Goal: Task Accomplishment & Management: Manage account settings

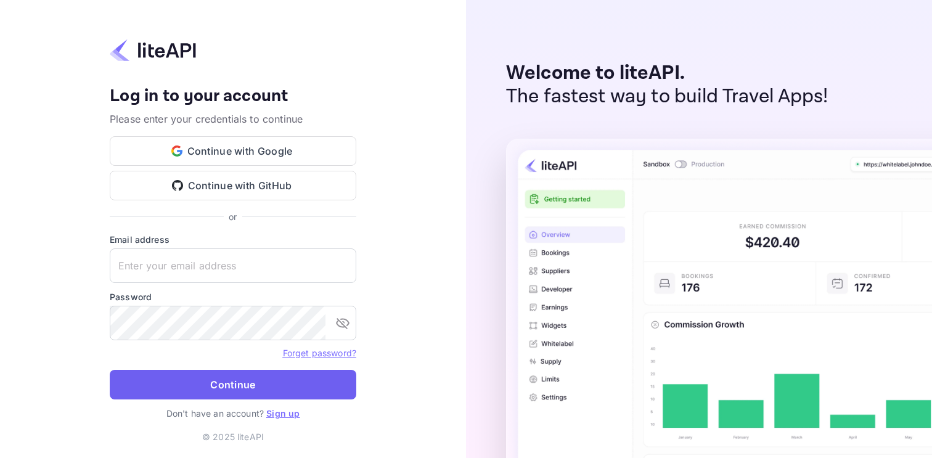
type input "[EMAIL_ADDRESS][DOMAIN_NAME]"
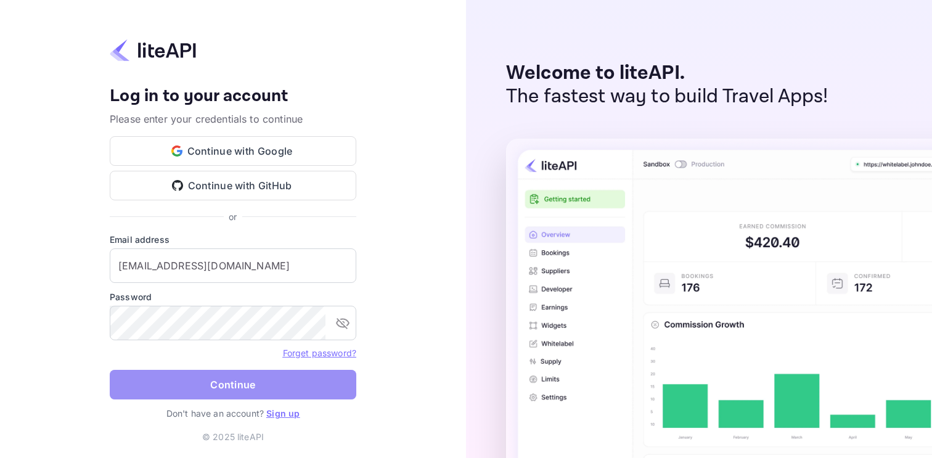
click at [227, 383] on button "Continue" at bounding box center [233, 385] width 246 height 30
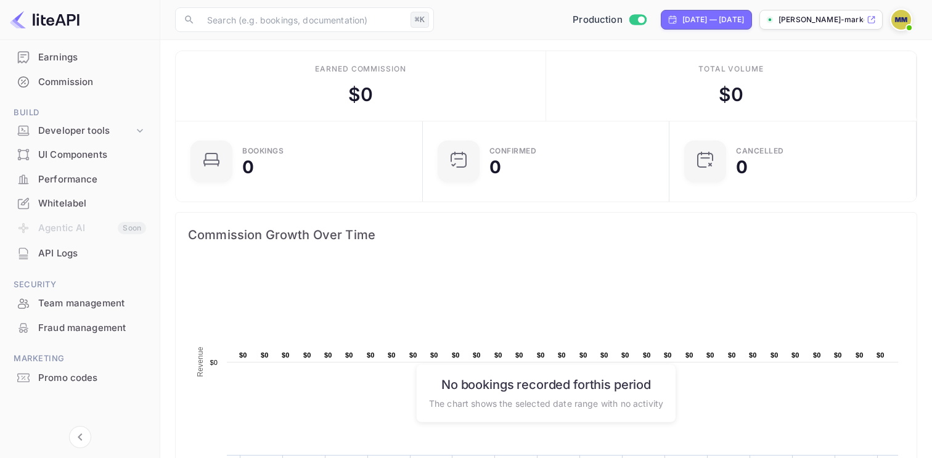
scroll to position [6, 0]
click at [139, 128] on icon at bounding box center [140, 130] width 12 height 12
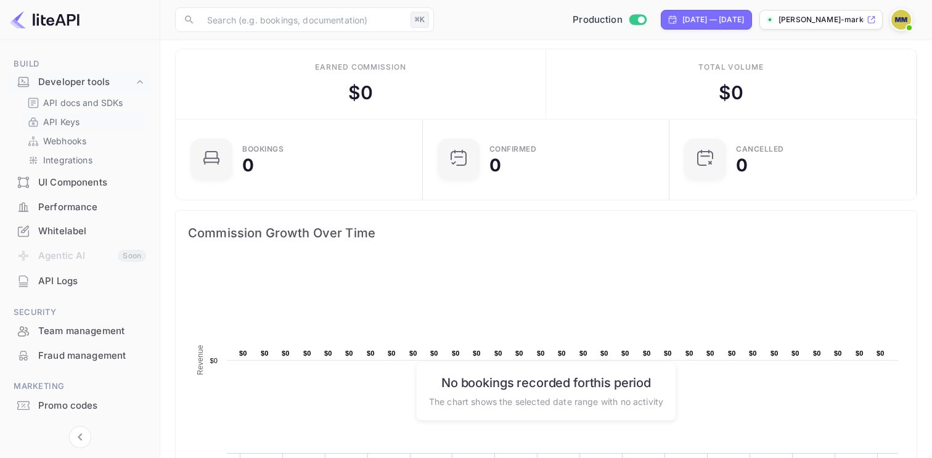
scroll to position [213, 0]
